Goal: Entertainment & Leisure: Consume media (video, audio)

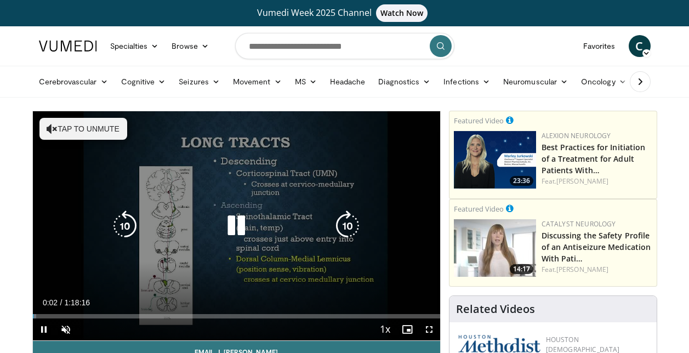
click at [47, 128] on icon "Video Player" at bounding box center [52, 128] width 11 height 11
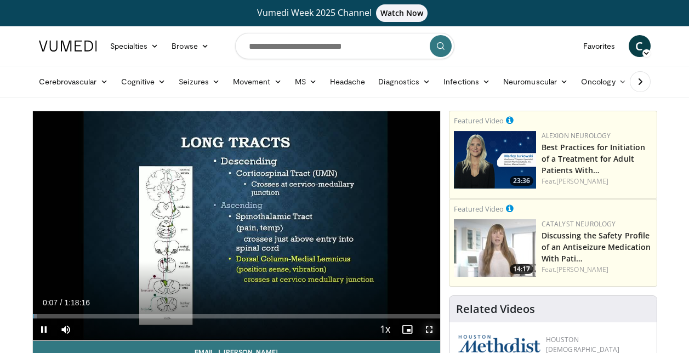
click at [429, 329] on span "Video Player" at bounding box center [429, 329] width 22 height 22
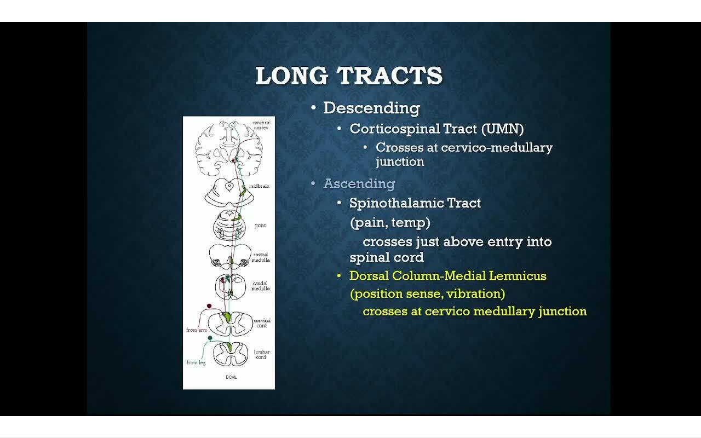
click at [226, 305] on div "10 seconds Tap to unmute" at bounding box center [350, 219] width 701 height 438
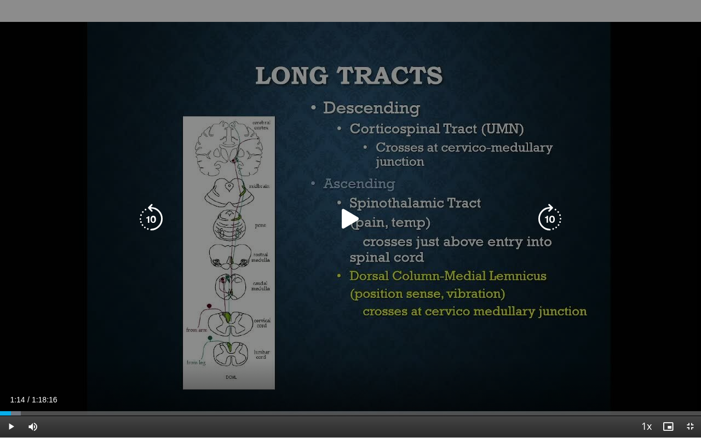
click at [226, 305] on div "10 seconds Tap to unmute" at bounding box center [350, 219] width 701 height 438
click at [536, 252] on div "10 seconds Tap to unmute" at bounding box center [350, 219] width 701 height 438
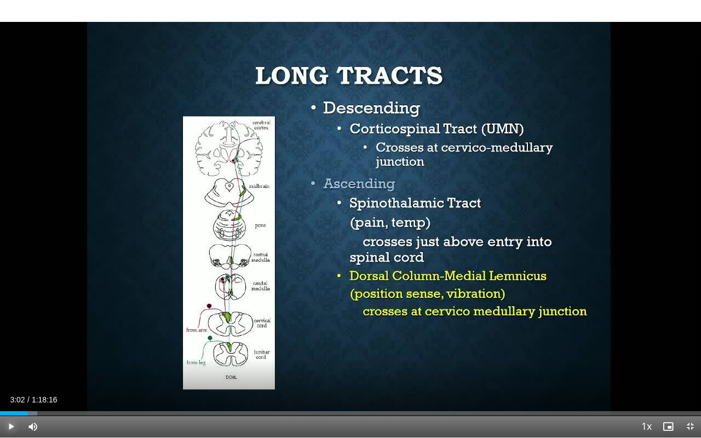
click at [11, 352] on span "Video Player" at bounding box center [11, 427] width 22 height 22
click at [9, 352] on span "Video Player" at bounding box center [11, 427] width 22 height 22
click at [688, 352] on span "Video Player" at bounding box center [691, 427] width 22 height 22
